Goal: Transaction & Acquisition: Purchase product/service

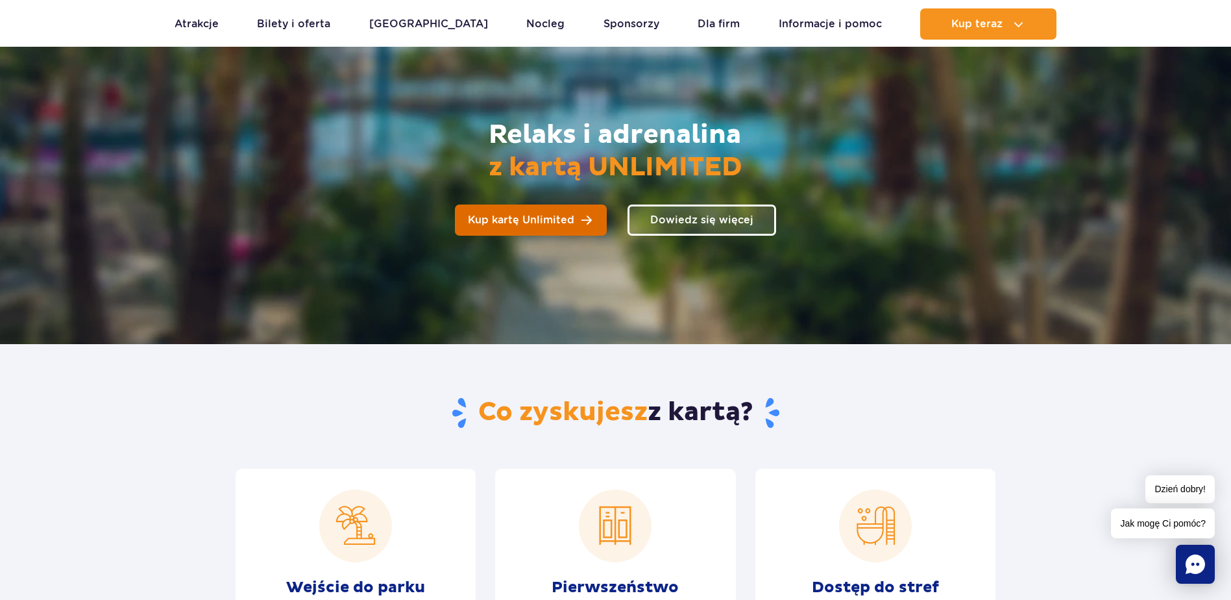
click at [563, 220] on span "Kup kartę Unlimited" at bounding box center [521, 220] width 106 height 10
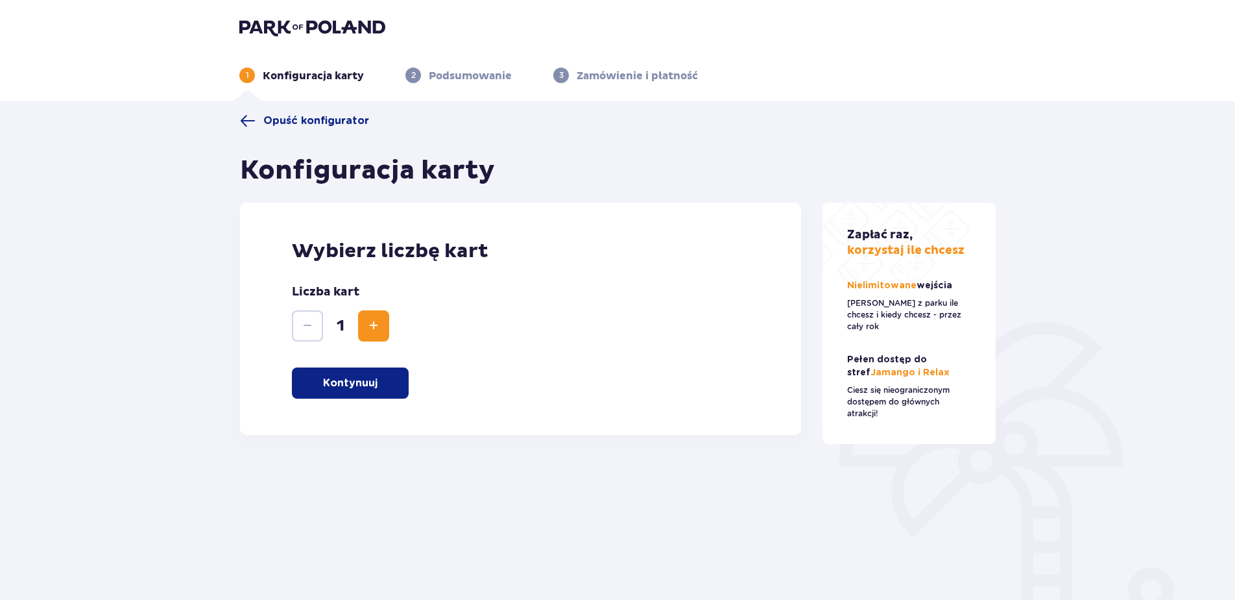
click at [378, 325] on span "Zwiększ" at bounding box center [374, 326] width 16 height 16
click at [317, 324] on button "Zmniejsz" at bounding box center [307, 325] width 31 height 31
click at [346, 387] on p "Kontynuuj" at bounding box center [350, 383] width 55 height 14
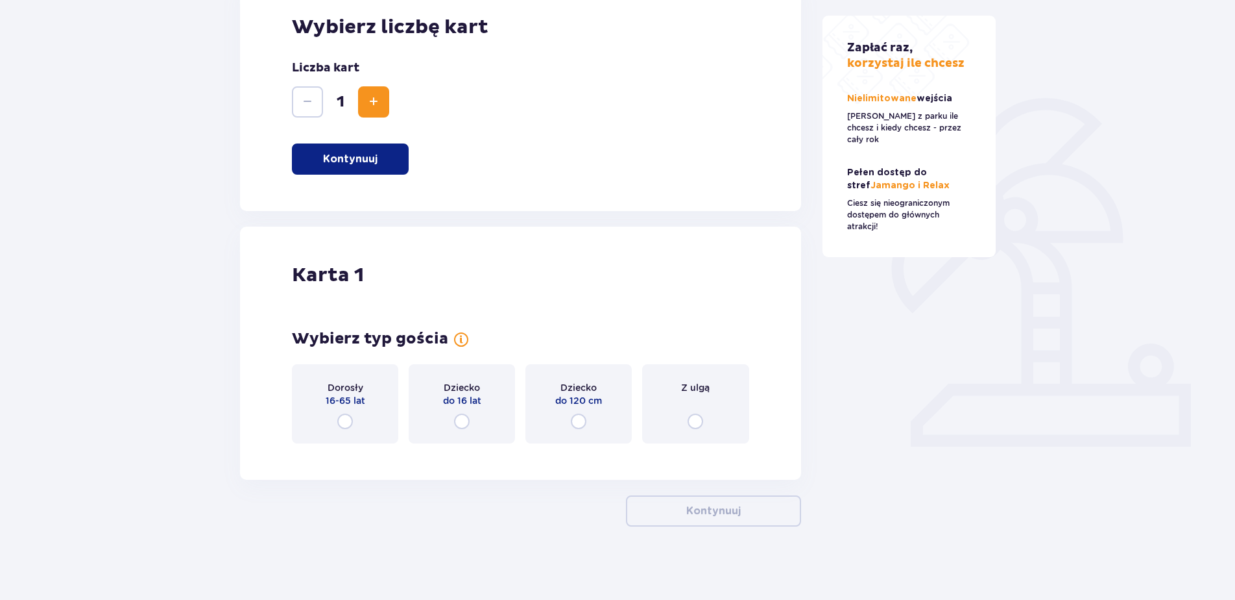
scroll to position [228, 0]
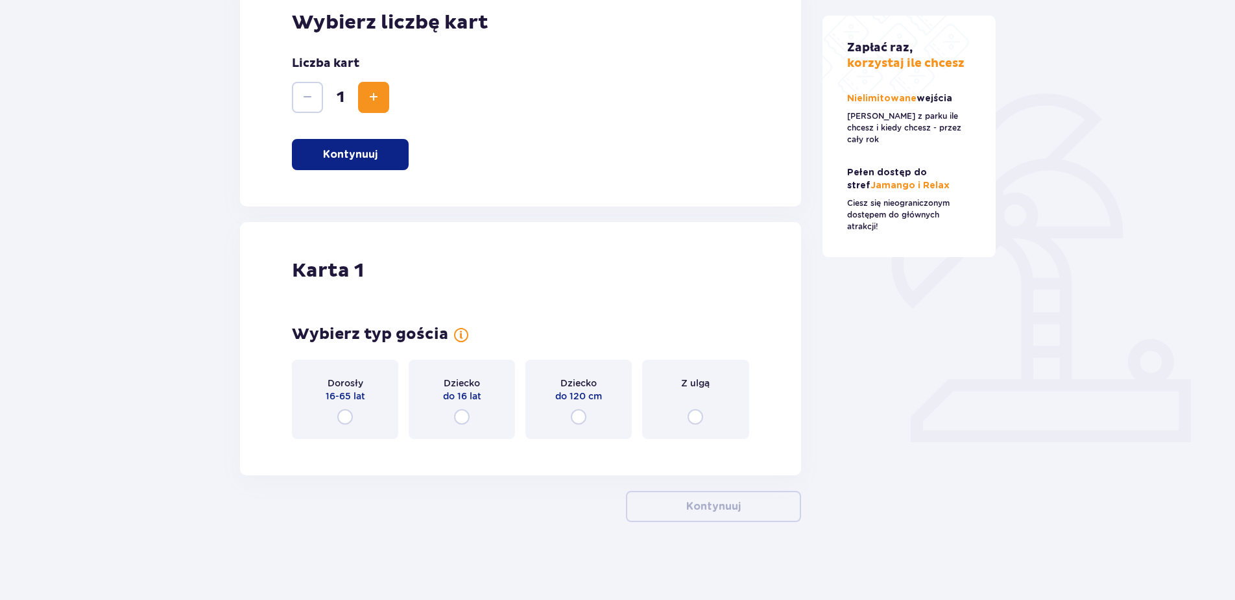
click at [368, 408] on div "Dorosły 16-65 lat" at bounding box center [345, 398] width 106 height 79
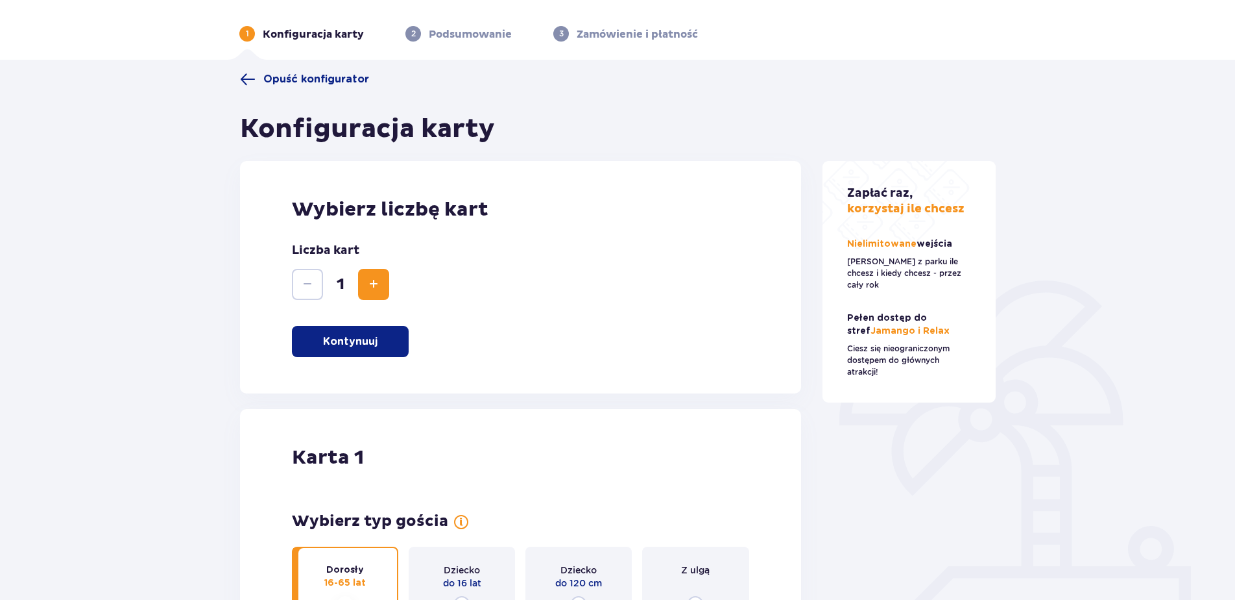
scroll to position [0, 0]
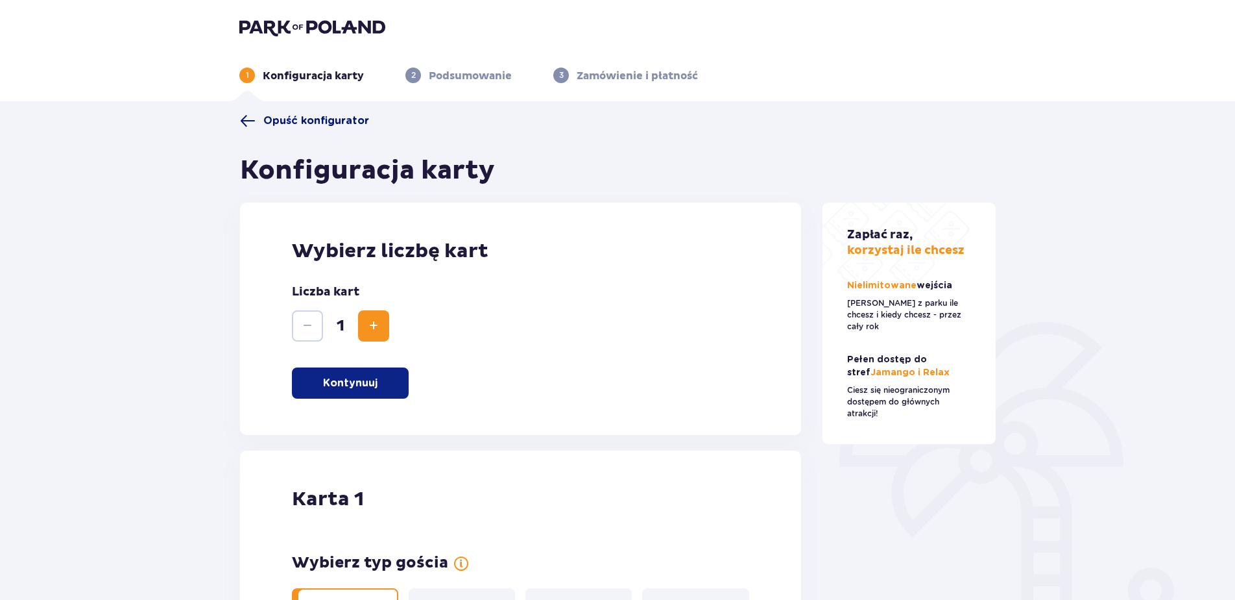
click at [262, 128] on span "Opuść konfigurator" at bounding box center [304, 121] width 129 height 16
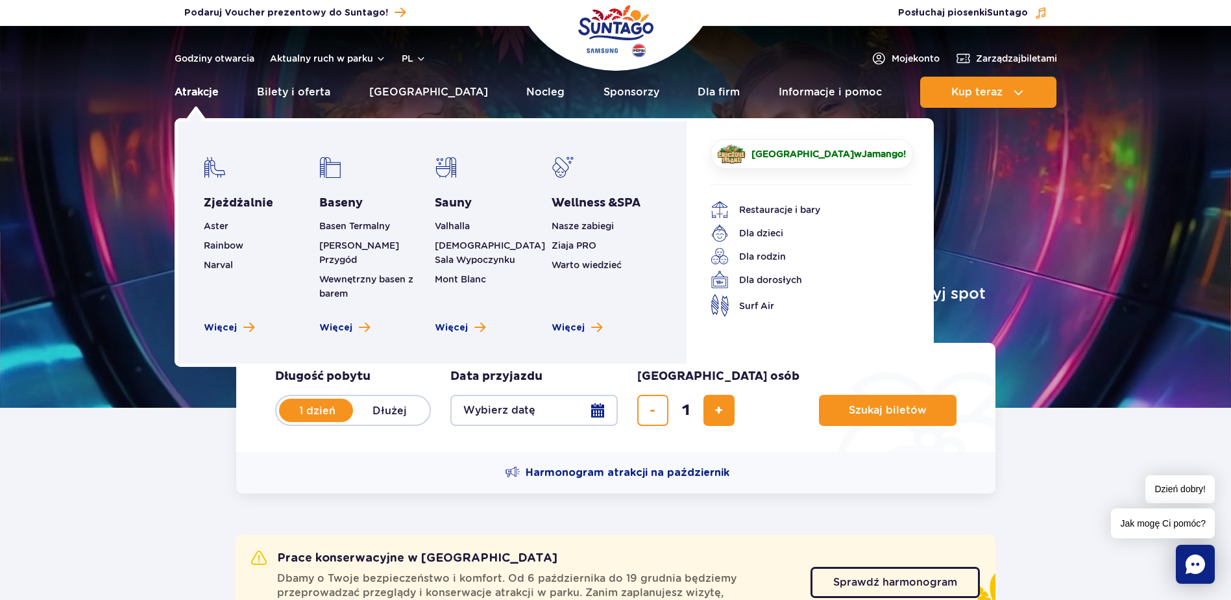
click at [196, 96] on link "Atrakcje" at bounding box center [197, 92] width 44 height 31
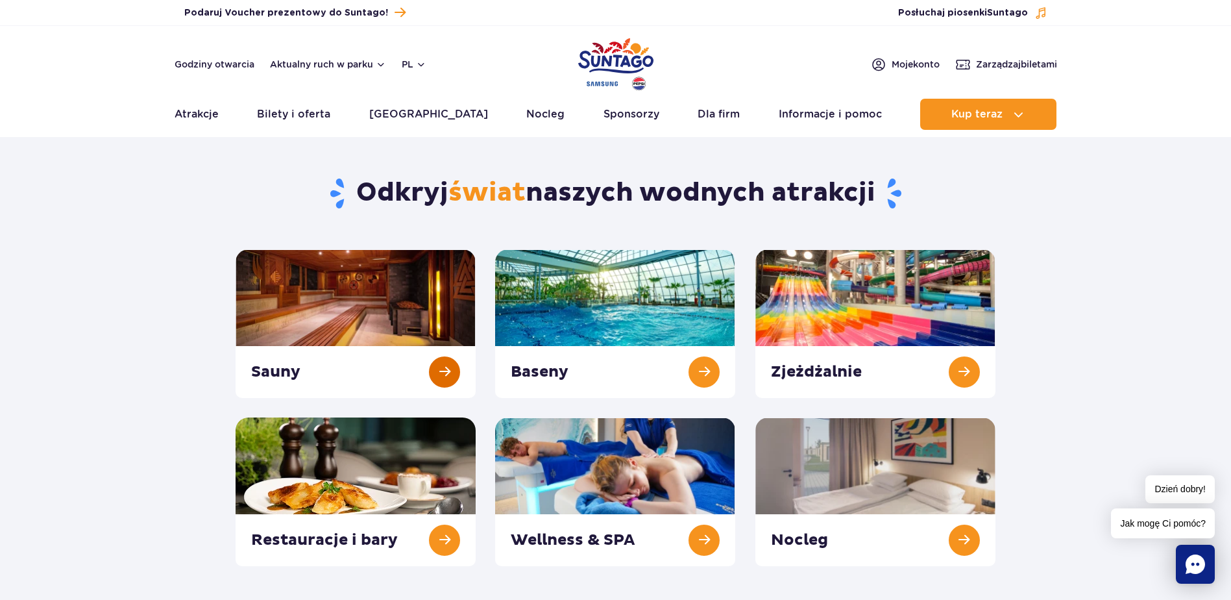
click at [443, 372] on link at bounding box center [356, 323] width 240 height 149
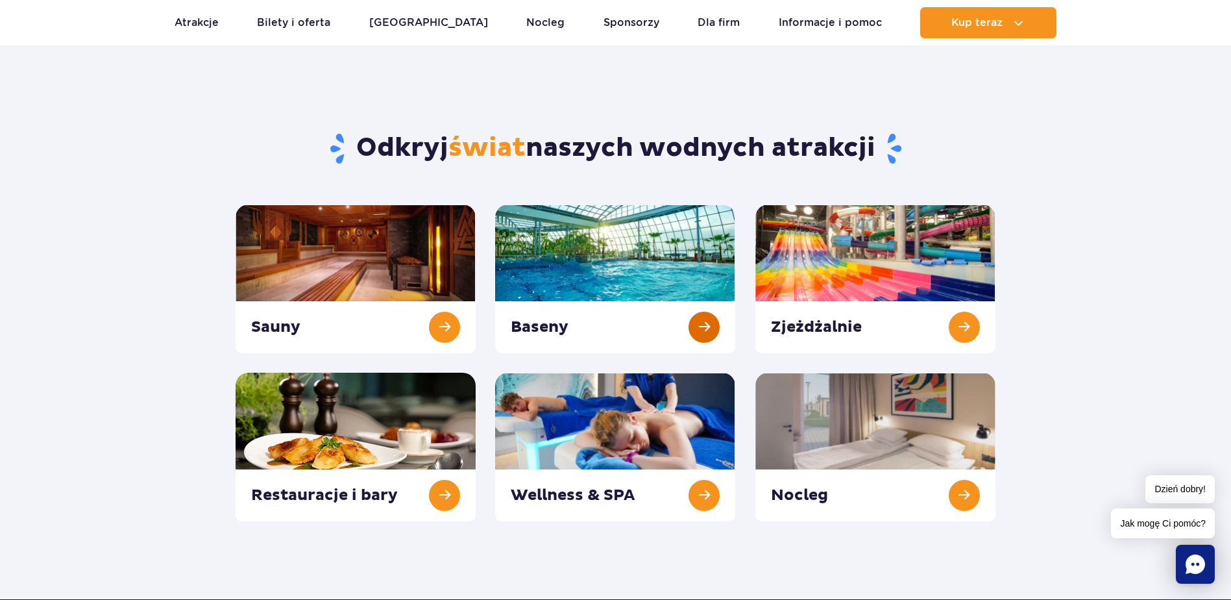
scroll to position [65, 0]
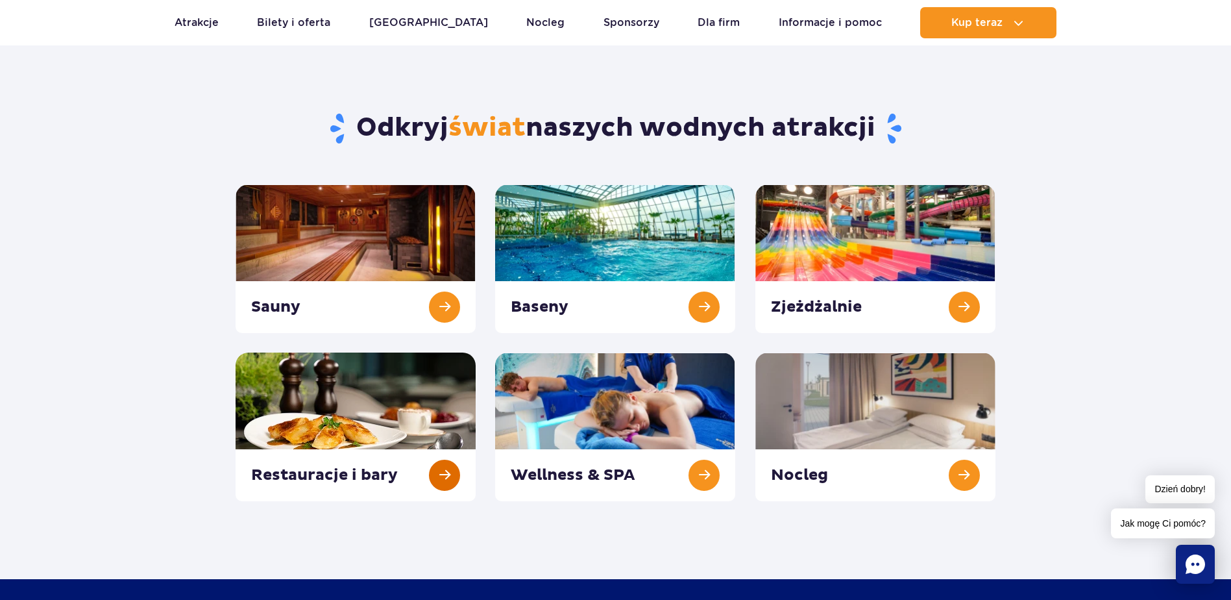
click at [428, 471] on link at bounding box center [356, 426] width 240 height 149
click at [707, 473] on link at bounding box center [615, 426] width 240 height 149
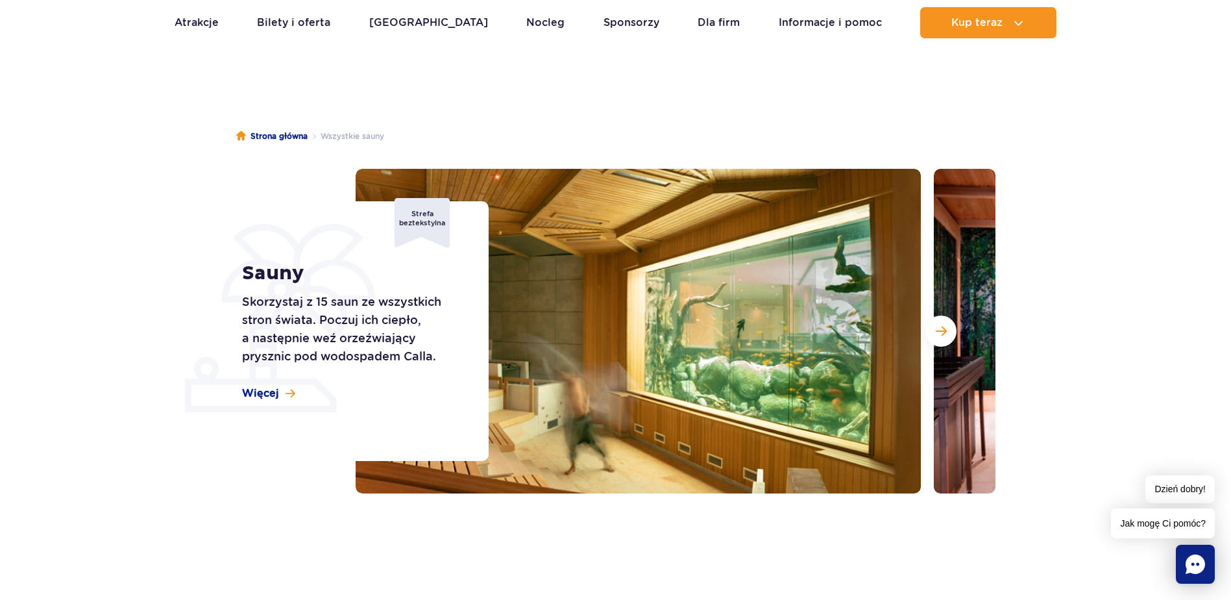
scroll to position [65, 0]
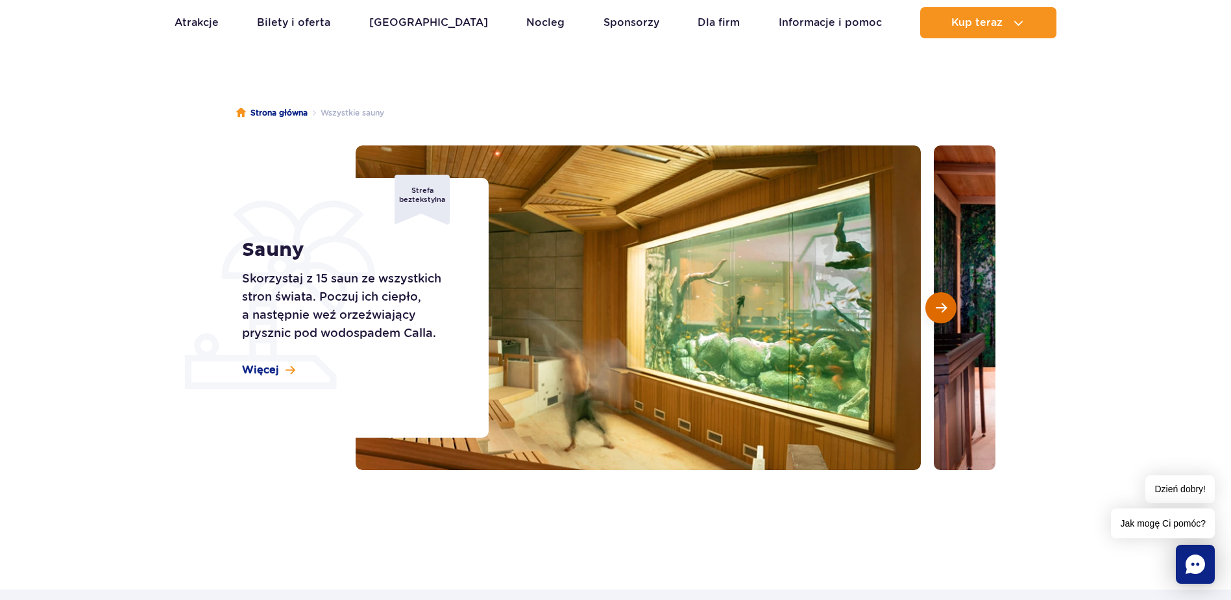
click at [938, 314] on button "Następny slajd" at bounding box center [940, 307] width 31 height 31
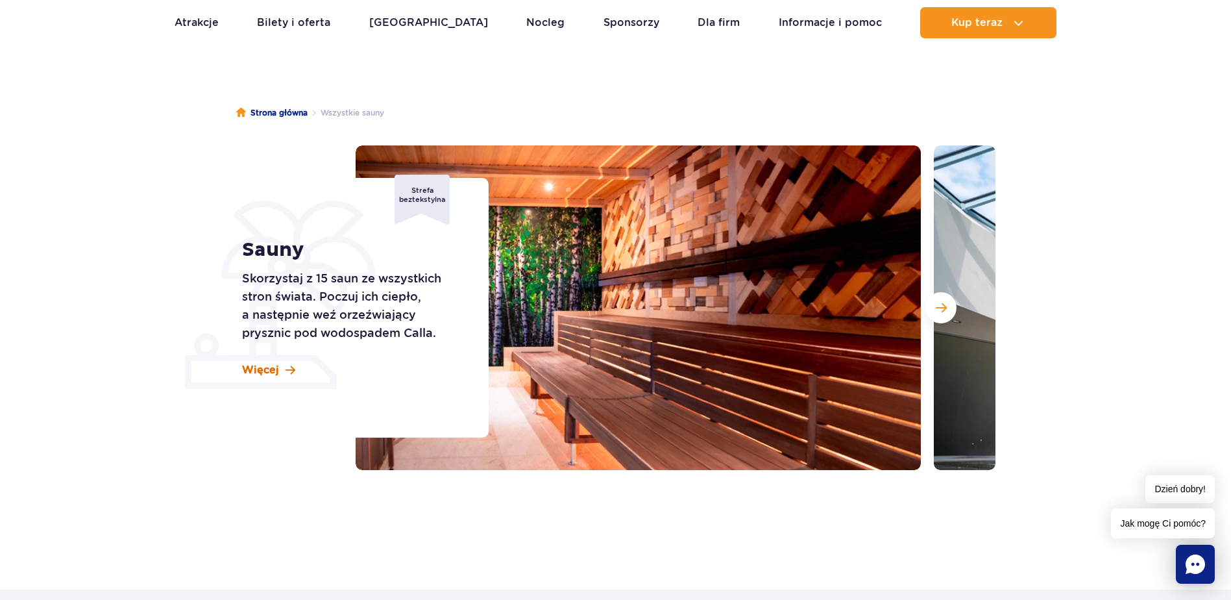
click at [254, 366] on span "Więcej" at bounding box center [260, 370] width 37 height 14
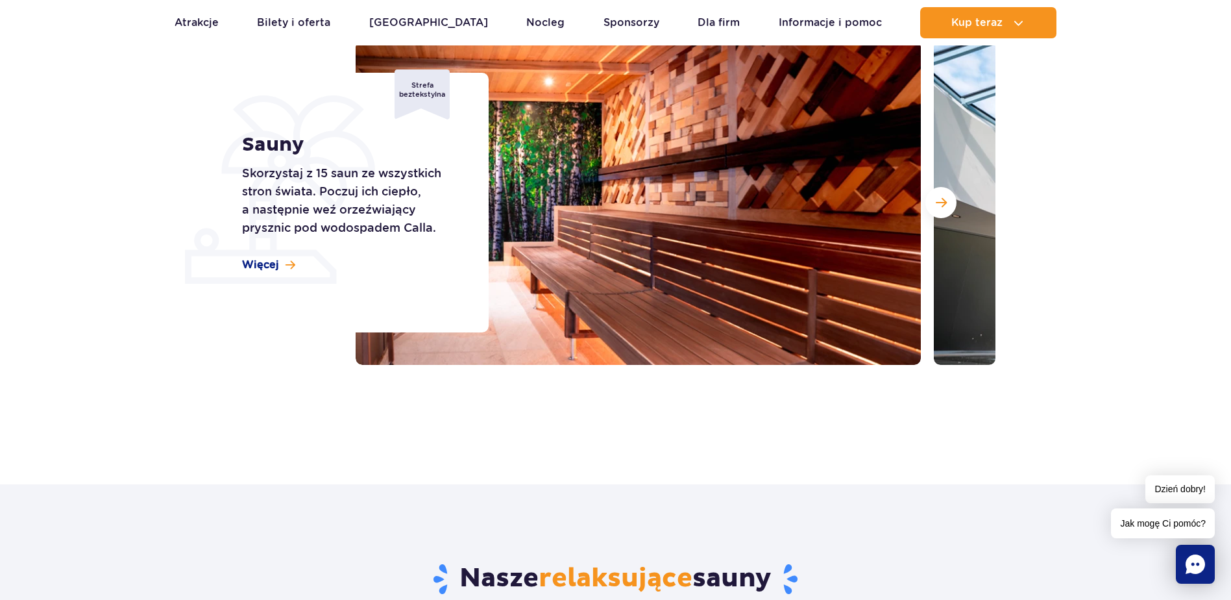
scroll to position [70, 0]
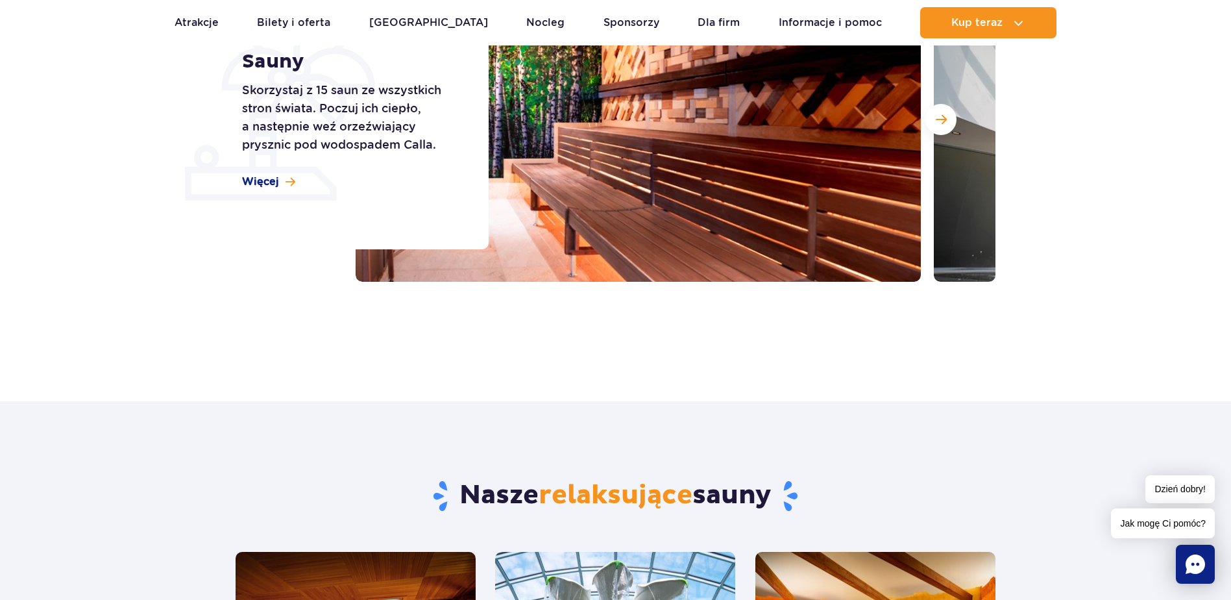
scroll to position [130, 0]
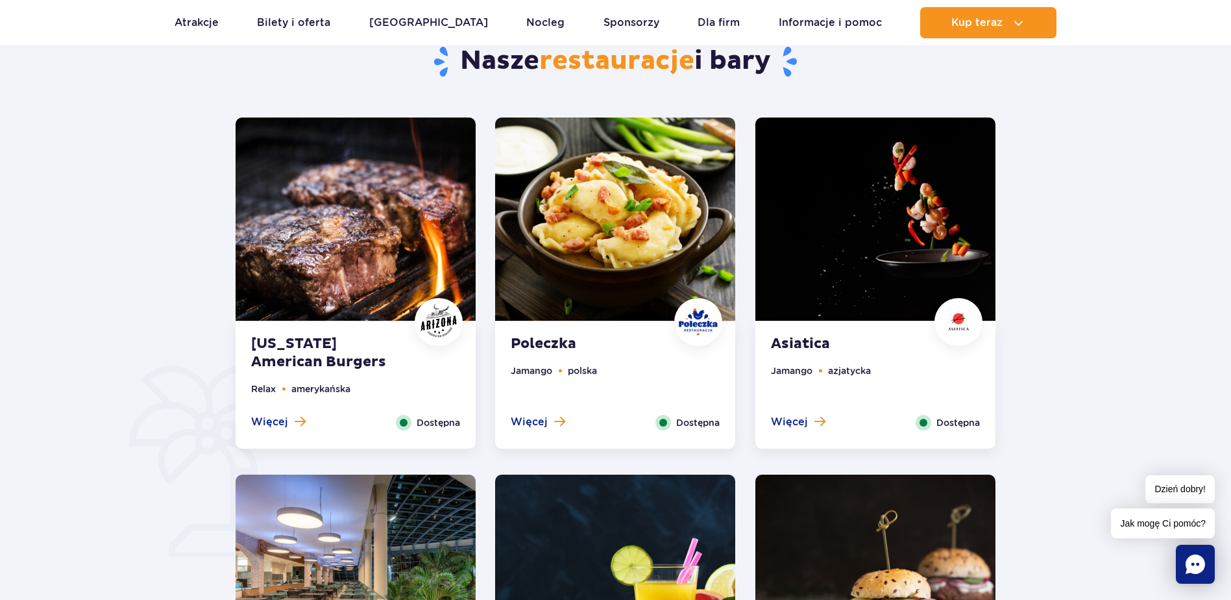
scroll to position [584, 0]
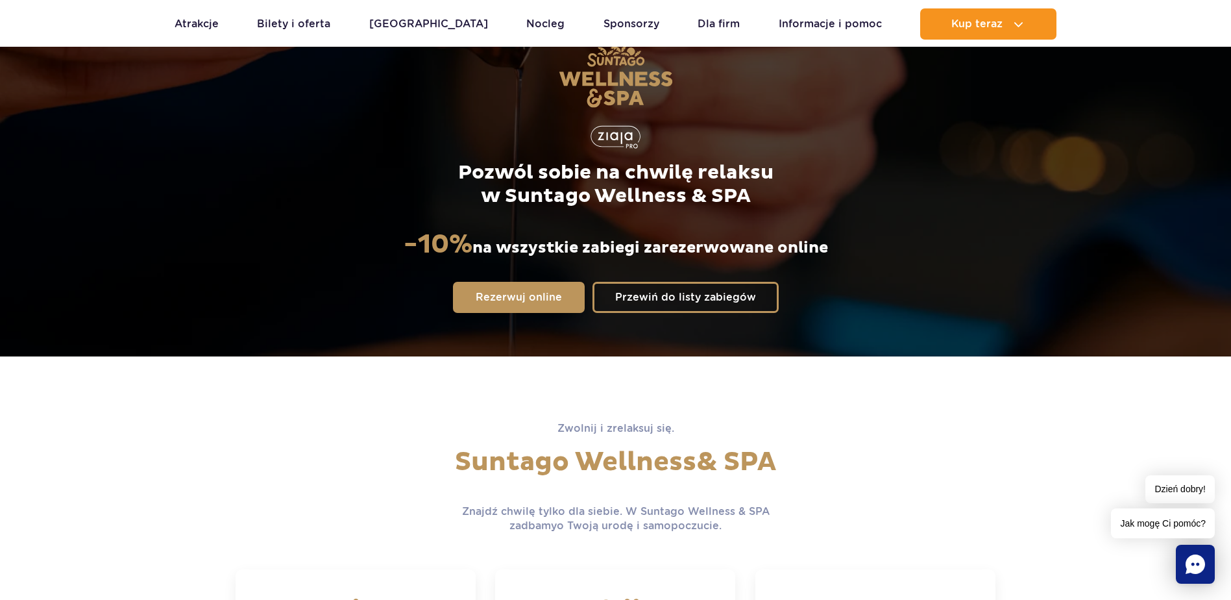
scroll to position [65, 0]
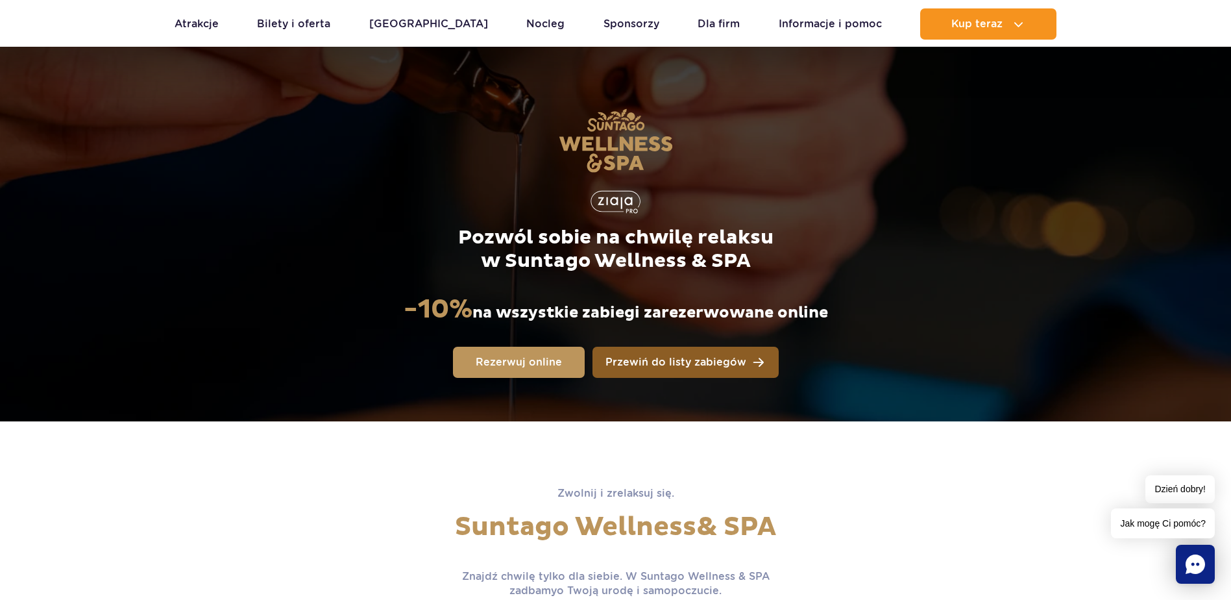
click at [713, 365] on span "Przewiń do listy zabiegów" at bounding box center [675, 362] width 141 height 10
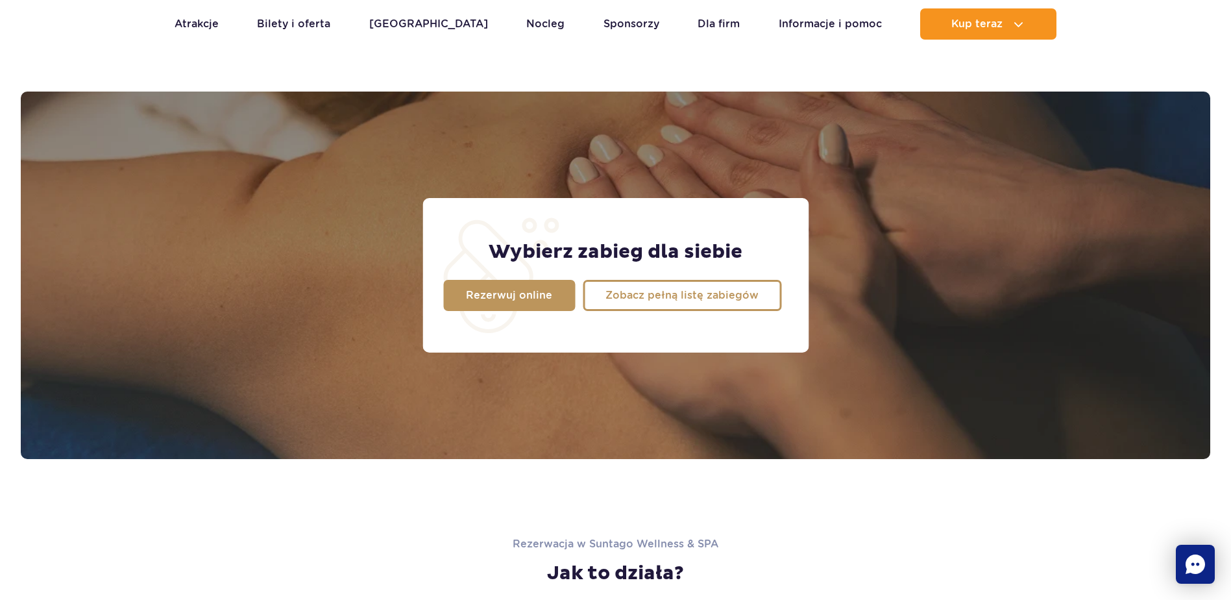
scroll to position [1023, 0]
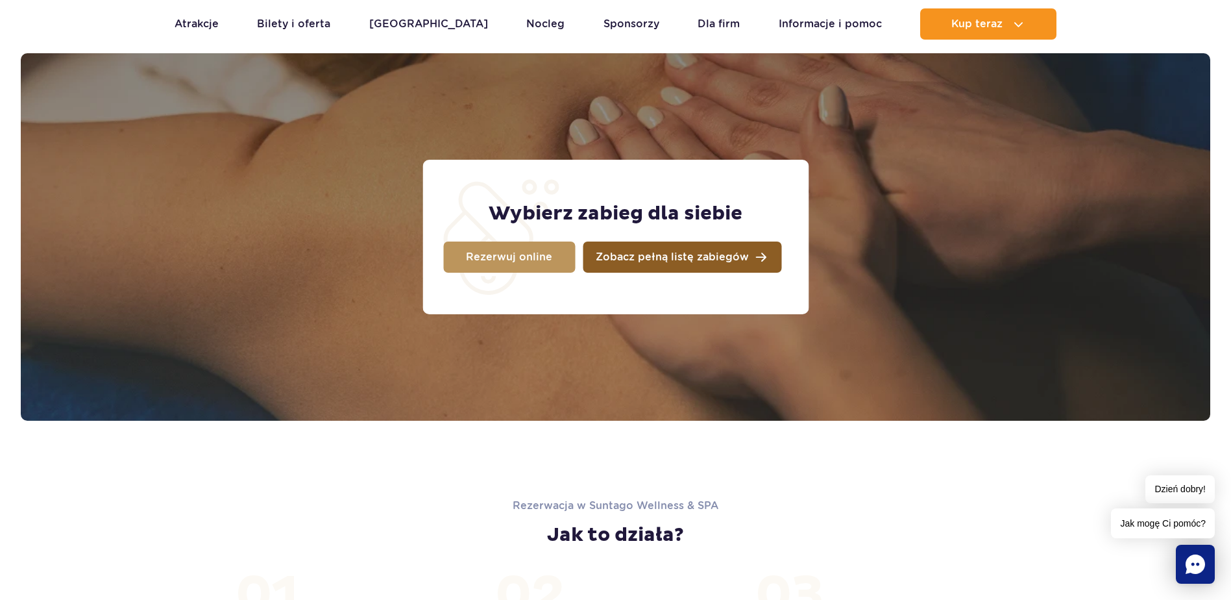
click at [672, 265] on link "Zobacz pełną listę zabiegów" at bounding box center [682, 256] width 199 height 31
